Goal: Transaction & Acquisition: Purchase product/service

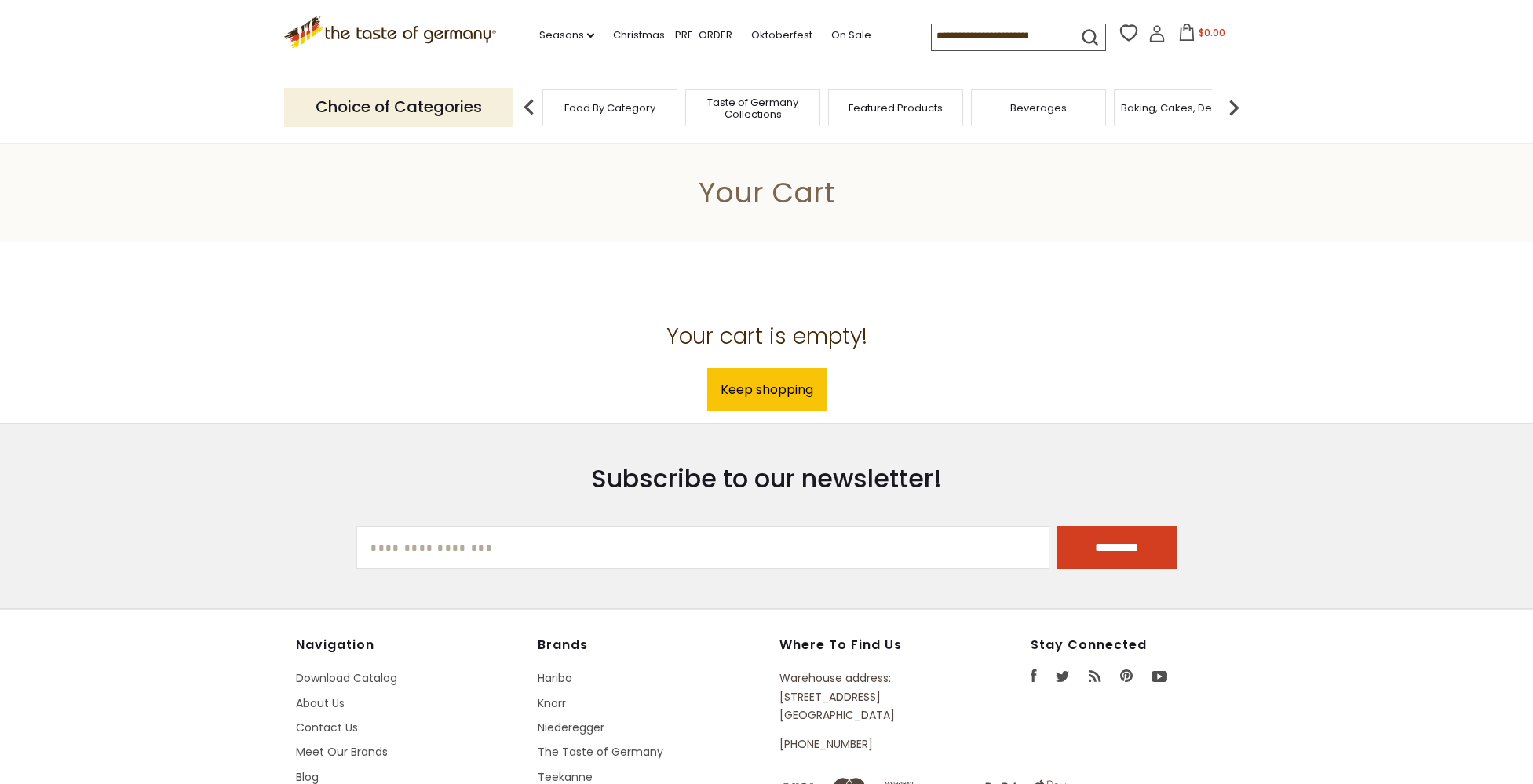
click at [1152, 41] on icon at bounding box center [1158, 34] width 17 height 17
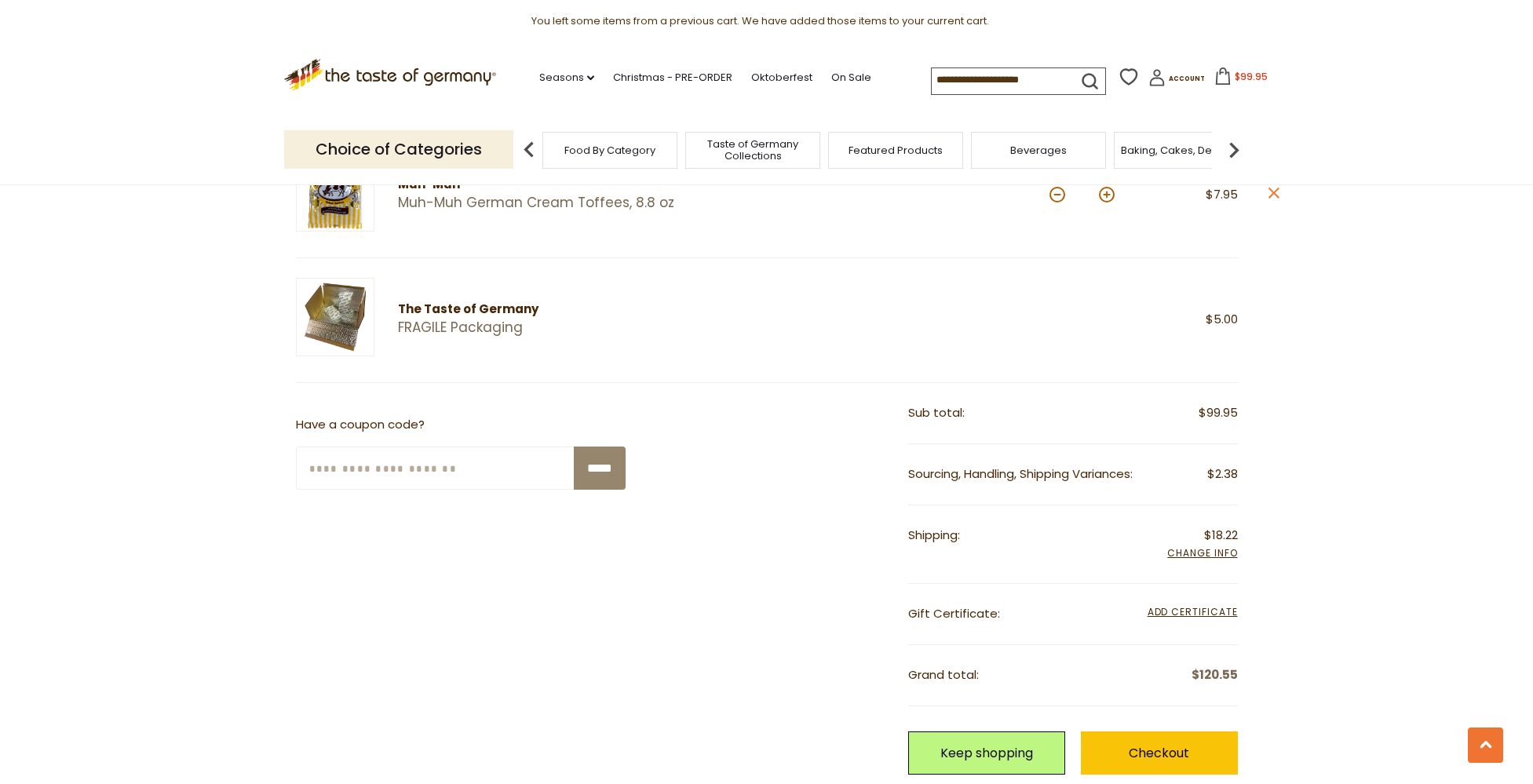
scroll to position [1738, 0]
